Goal: Task Accomplishment & Management: Complete application form

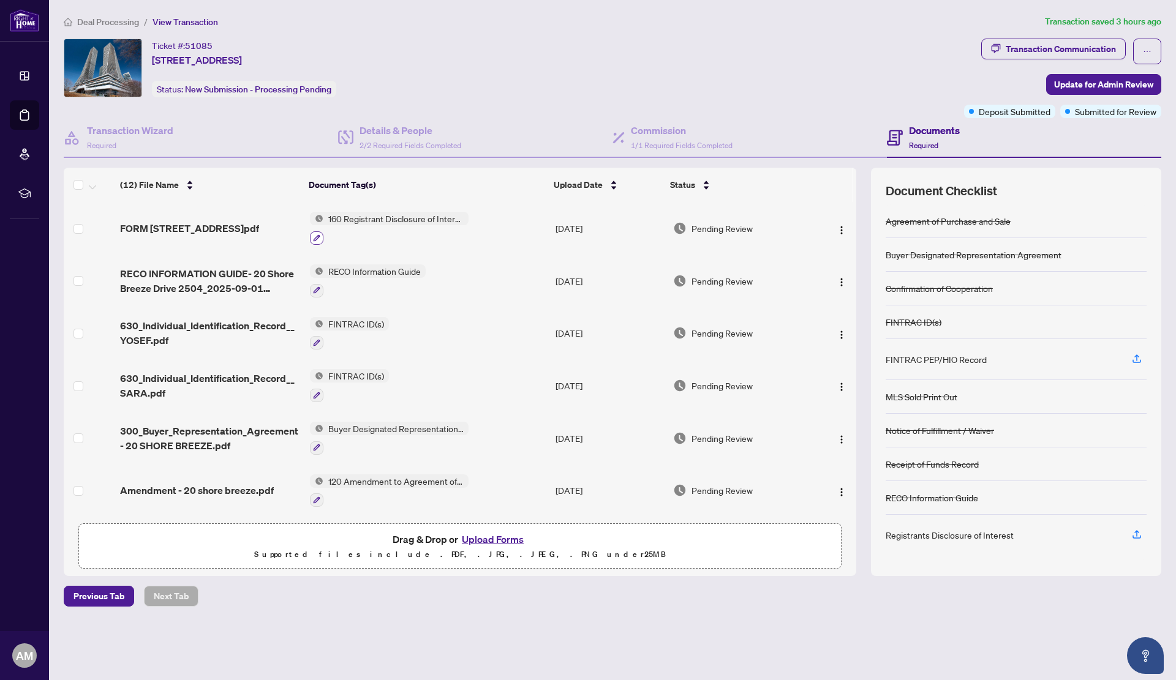
click at [315, 236] on icon "button" at bounding box center [316, 238] width 7 height 7
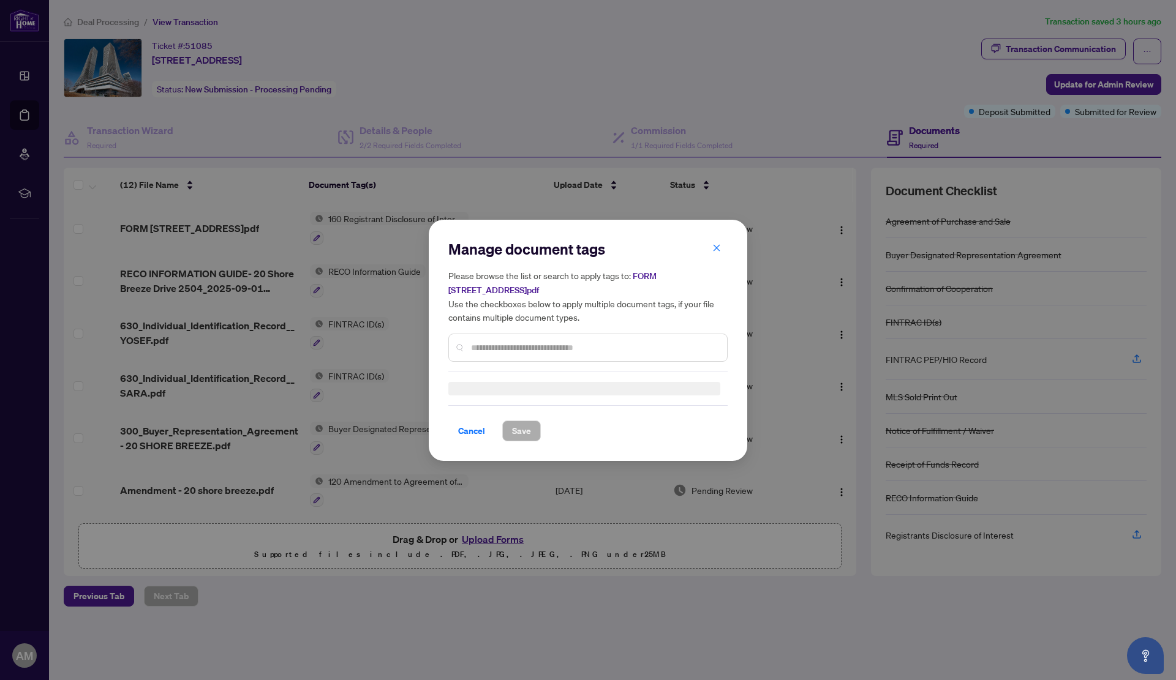
click at [516, 347] on input "text" at bounding box center [594, 347] width 246 height 13
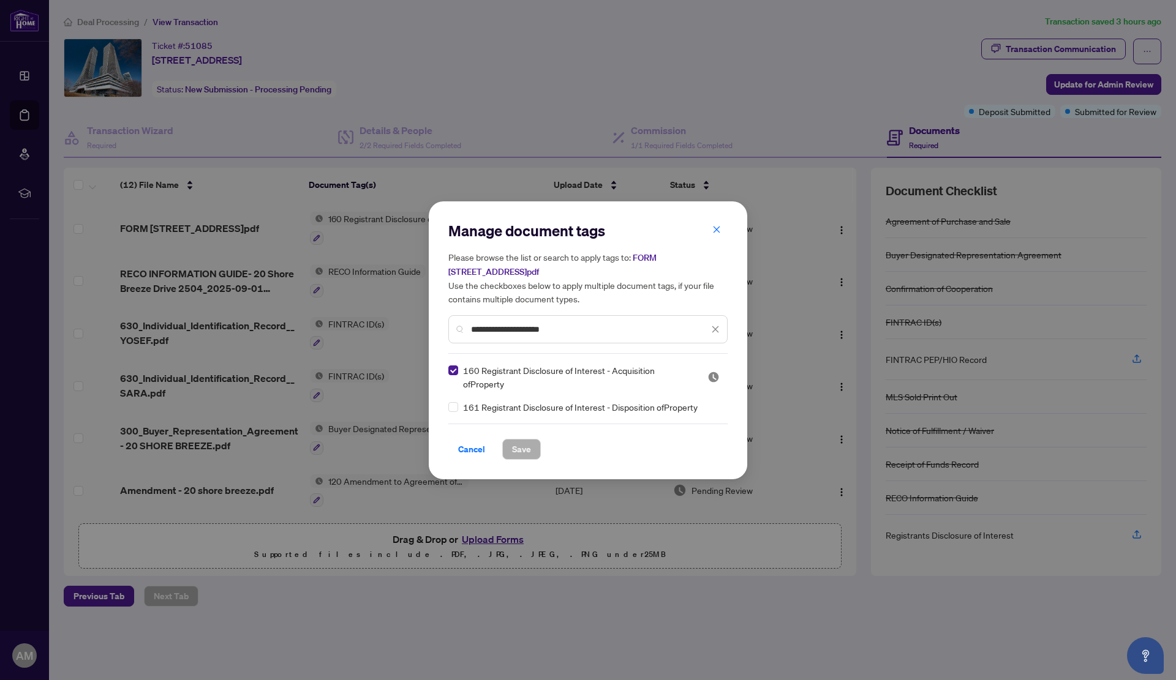
click at [523, 411] on span "161 Registrant Disclosure of Interest - Disposition ofProperty" at bounding box center [580, 406] width 235 height 13
drag, startPoint x: 566, startPoint y: 328, endPoint x: 396, endPoint y: 328, distance: 170.8
click at [396, 328] on div "**********" at bounding box center [588, 340] width 1176 height 680
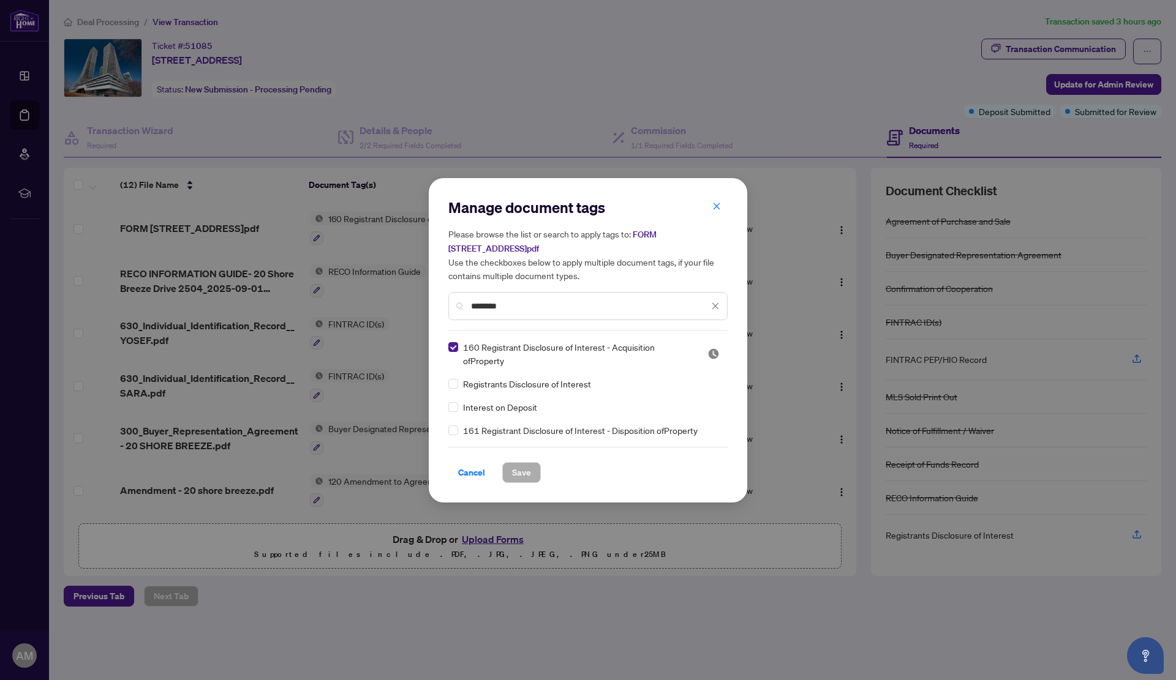
type input "********"
click at [571, 382] on span "Registrants Disclosure of Interest" at bounding box center [527, 383] width 128 height 13
click at [531, 470] on button "Save" at bounding box center [521, 472] width 39 height 21
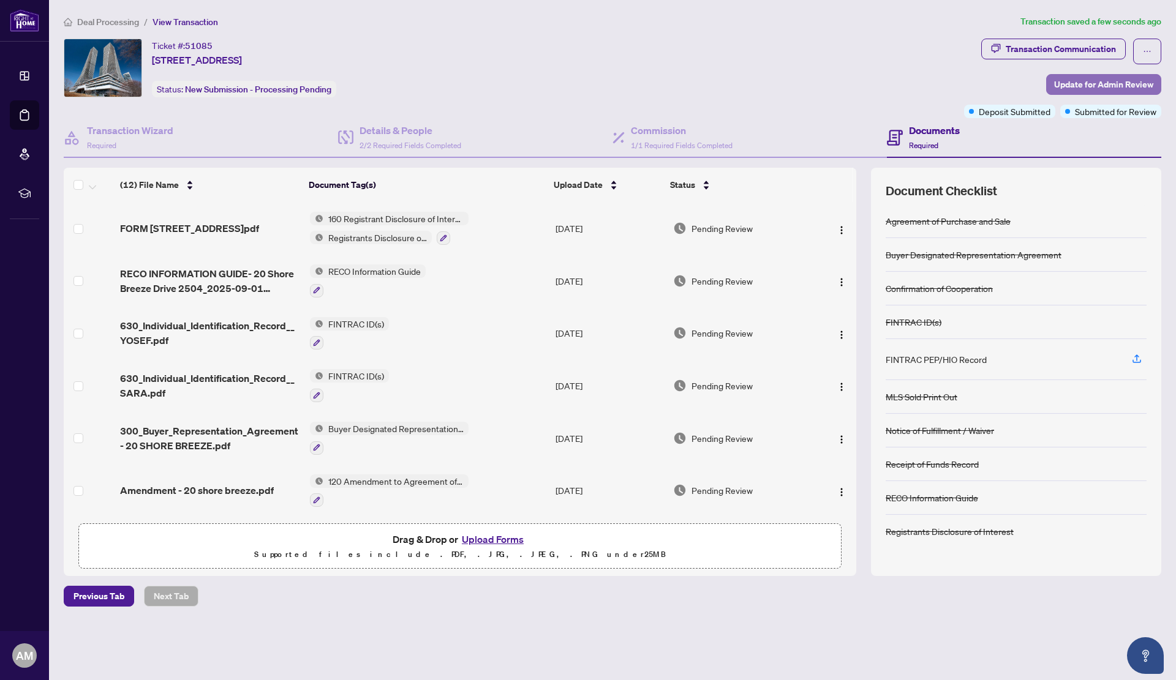
click at [1078, 80] on span "Update for Admin Review" at bounding box center [1103, 85] width 99 height 20
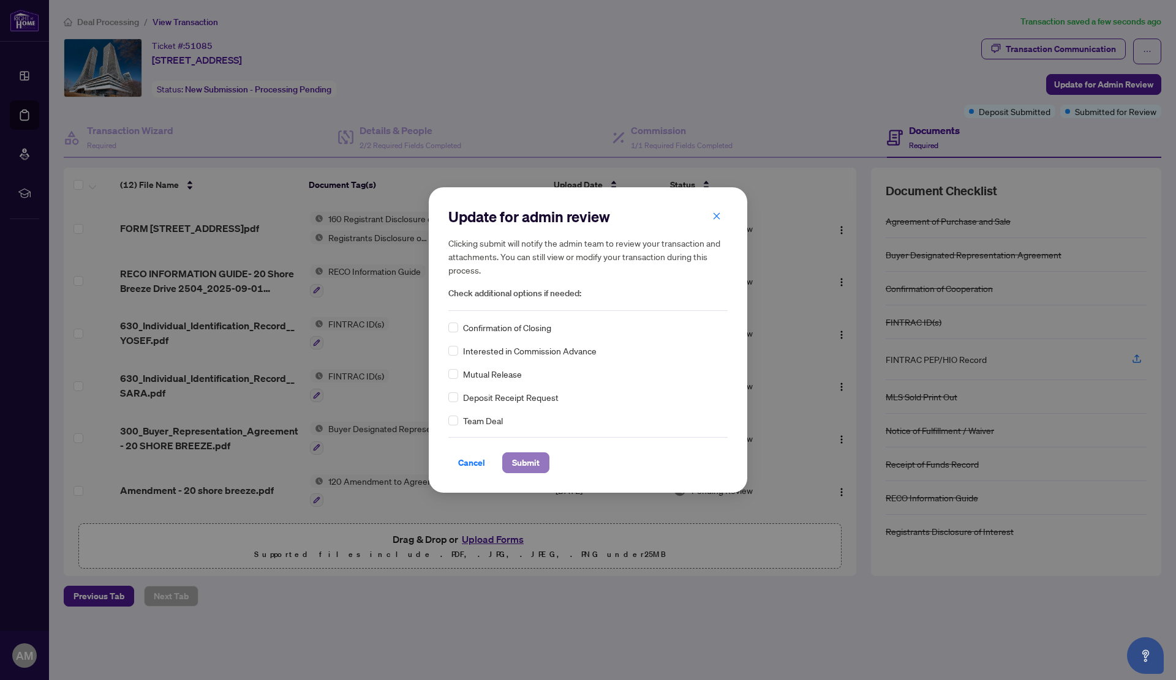
click at [533, 464] on span "Submit" at bounding box center [526, 463] width 28 height 20
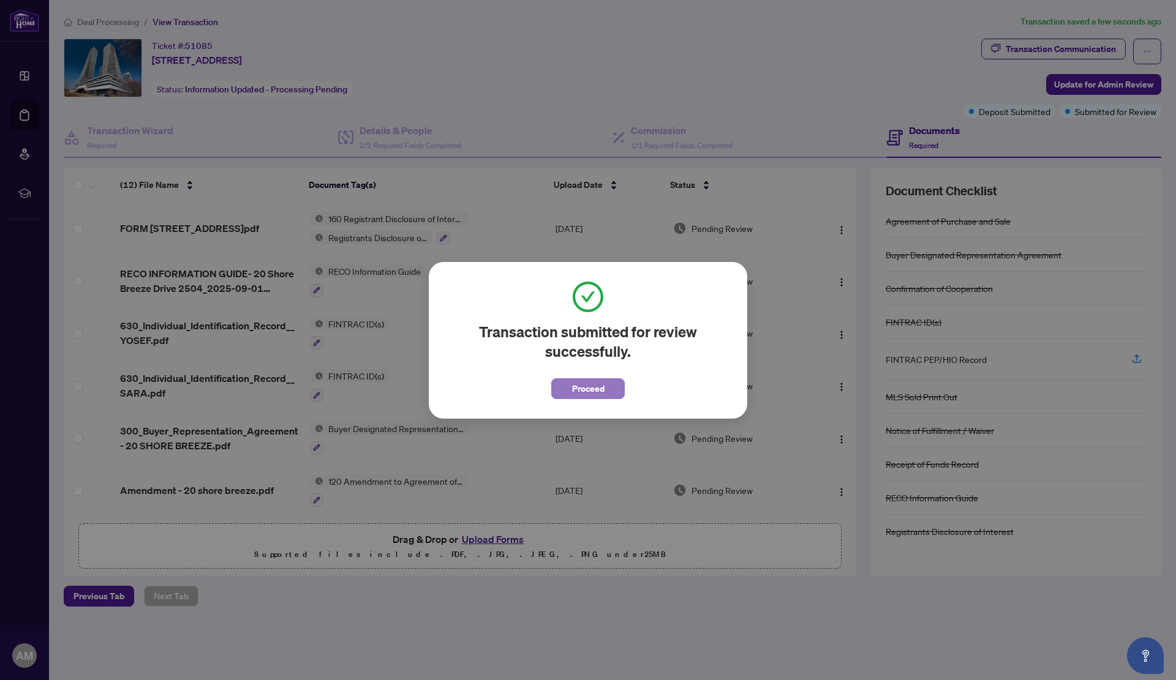
click at [604, 385] on button "Proceed" at bounding box center [587, 388] width 73 height 21
